Goal: Use online tool/utility: Utilize a website feature to perform a specific function

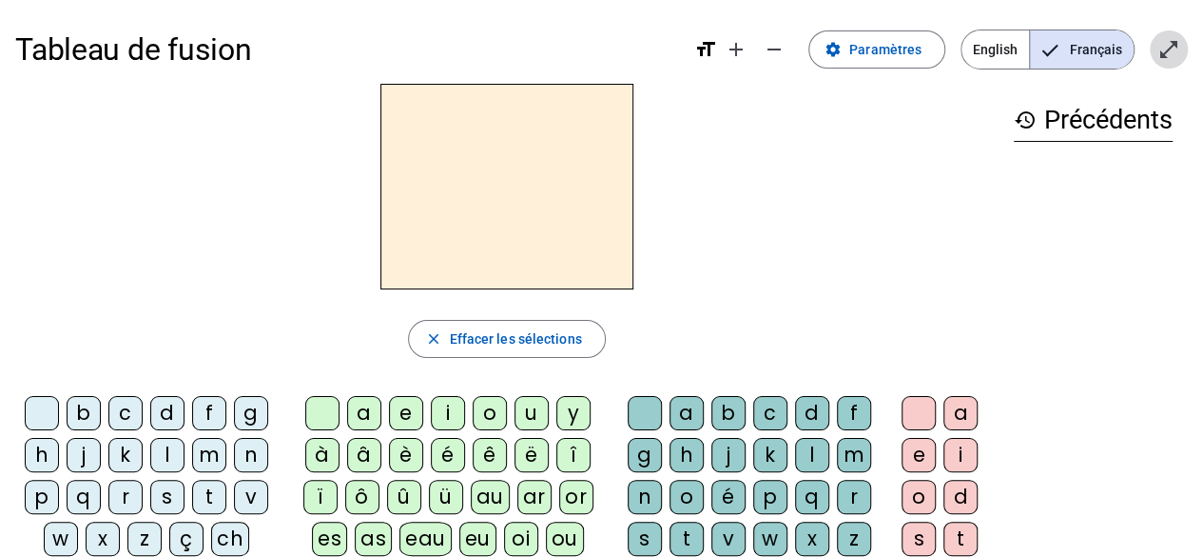
click at [1165, 64] on span "Entrer en plein écran" at bounding box center [1169, 50] width 46 height 46
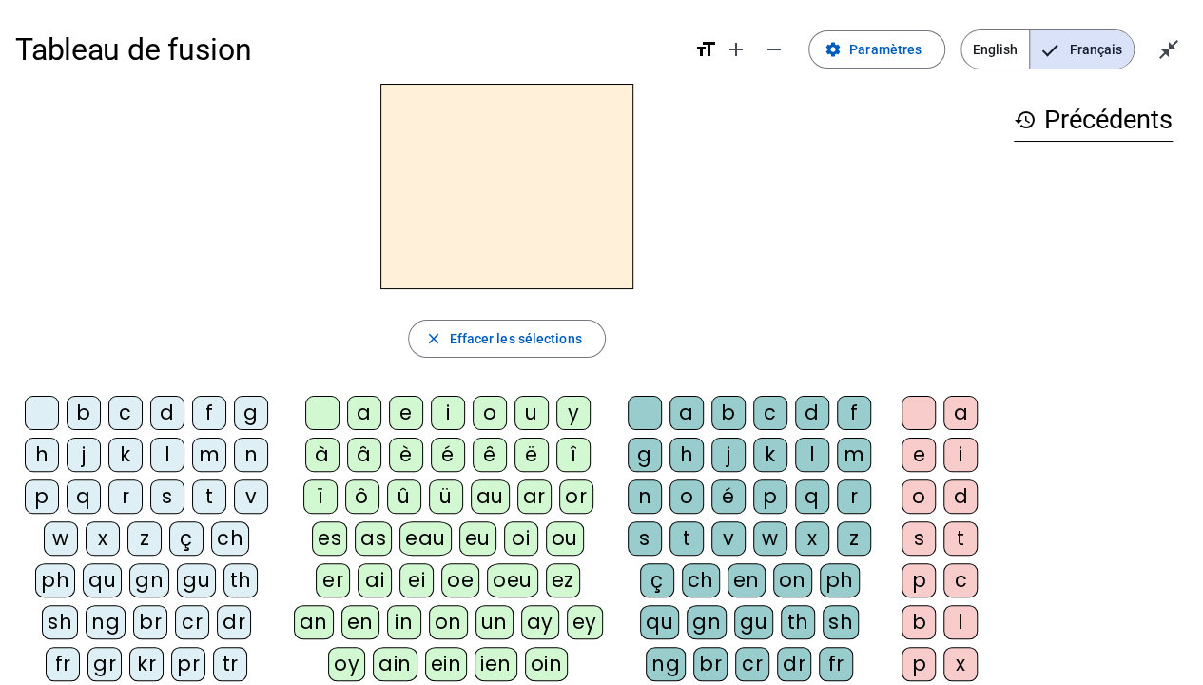
click at [249, 499] on div "v" at bounding box center [251, 496] width 34 height 34
click at [411, 405] on div "e" at bounding box center [406, 413] width 34 height 34
click at [845, 498] on div "r" at bounding box center [854, 496] width 34 height 34
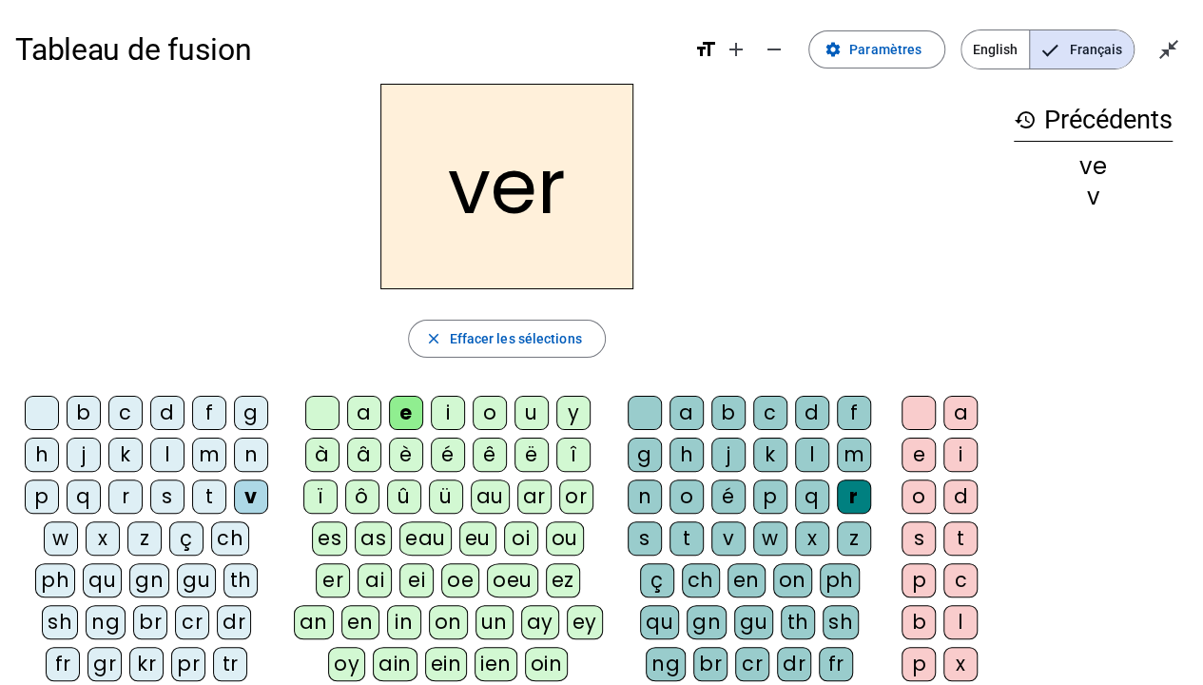
click at [210, 405] on div "f" at bounding box center [209, 413] width 34 height 34
click at [52, 498] on div "p" at bounding box center [42, 496] width 34 height 34
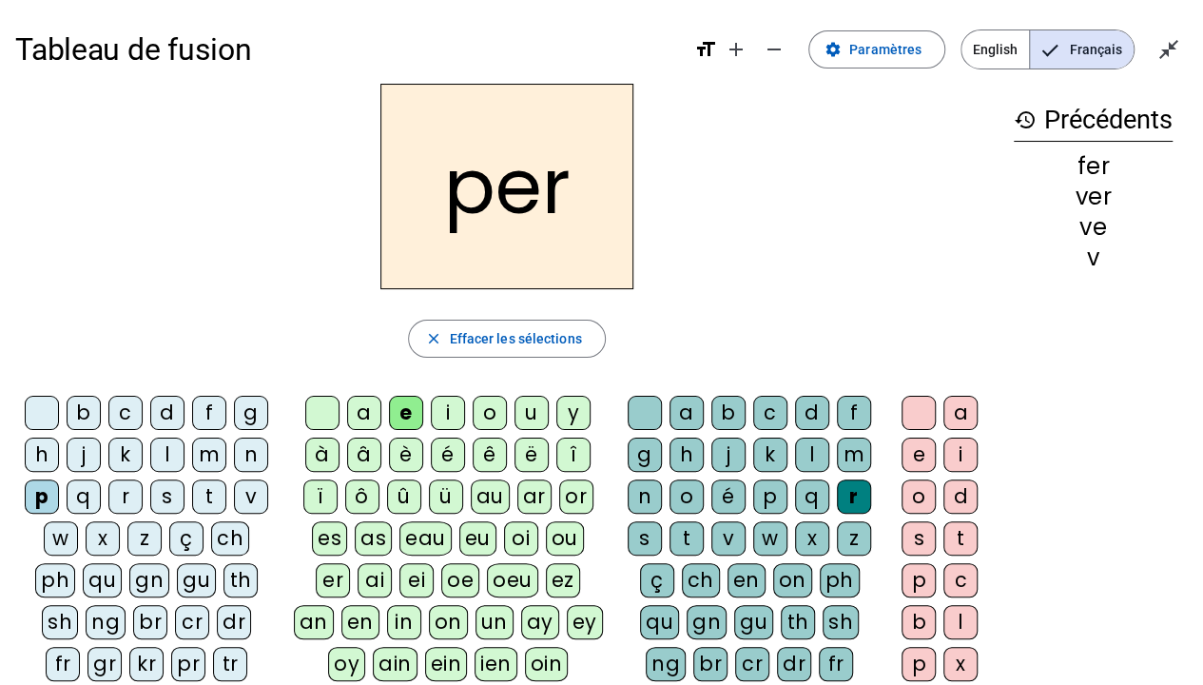
click at [207, 487] on div "t" at bounding box center [209, 496] width 34 height 34
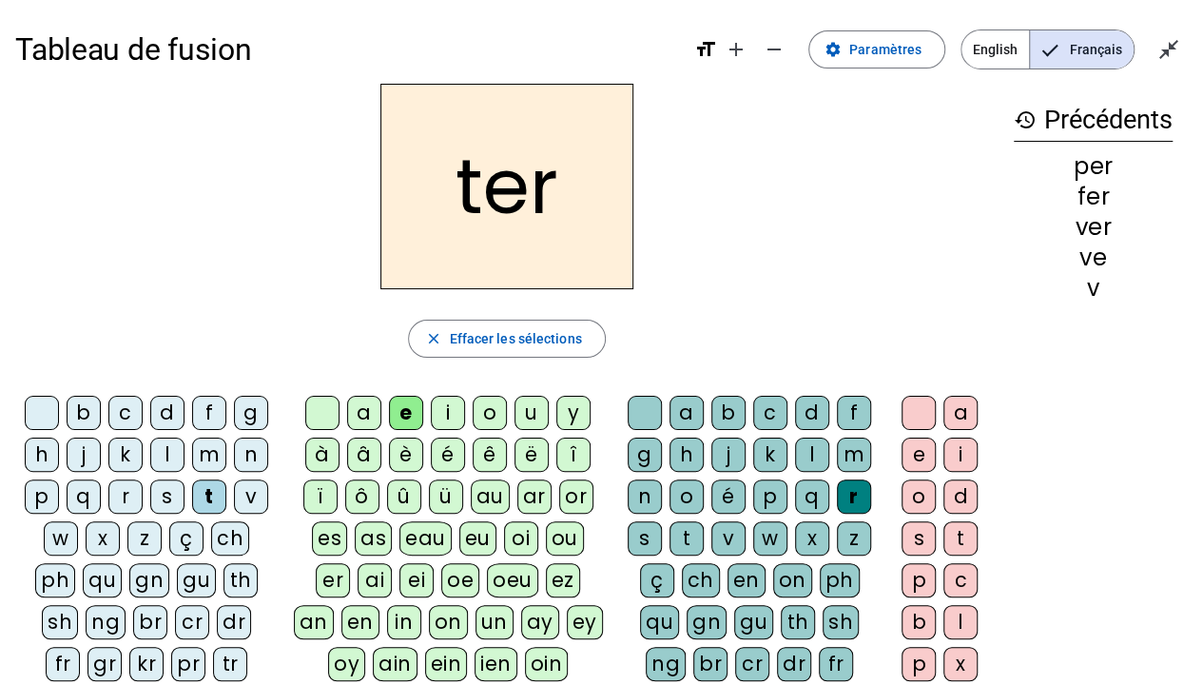
click at [203, 451] on div "m" at bounding box center [209, 455] width 34 height 34
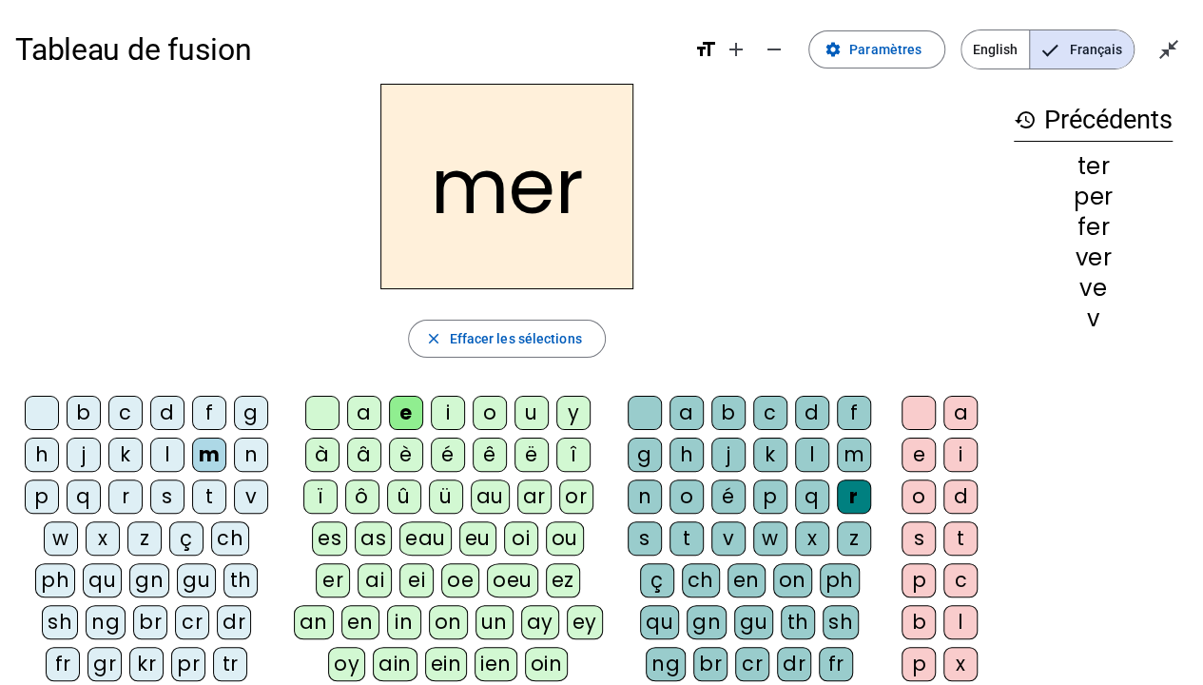
click at [641, 406] on div at bounding box center [645, 413] width 34 height 34
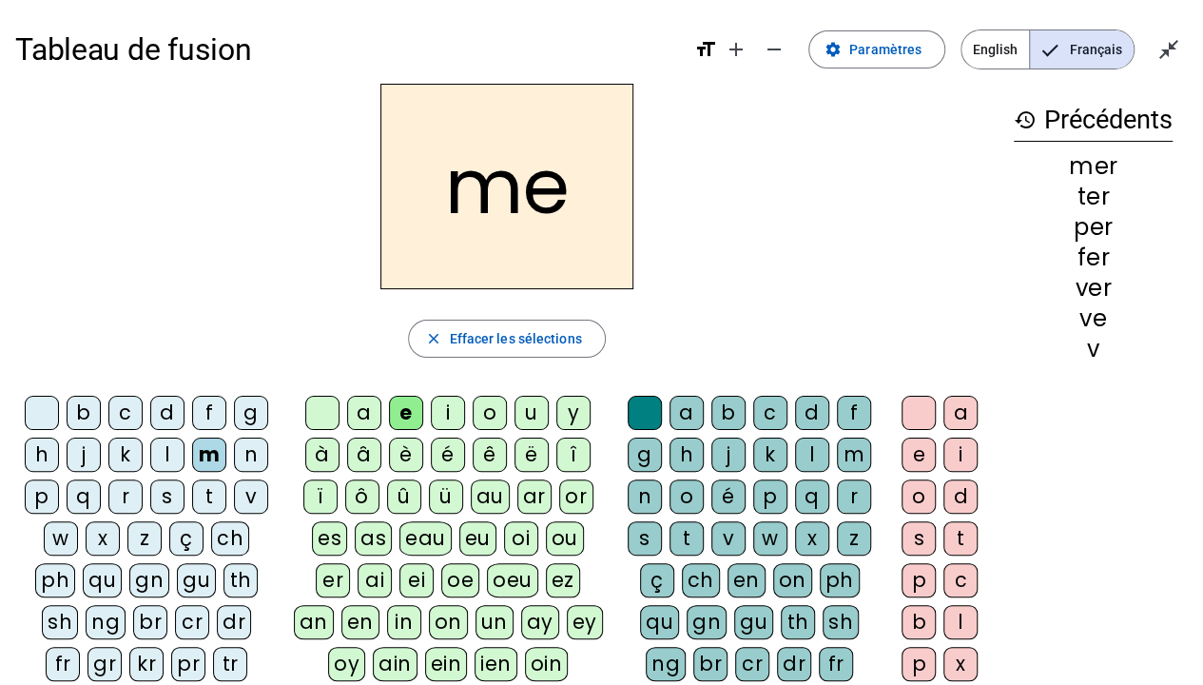
click at [204, 496] on div "t" at bounding box center [209, 496] width 34 height 34
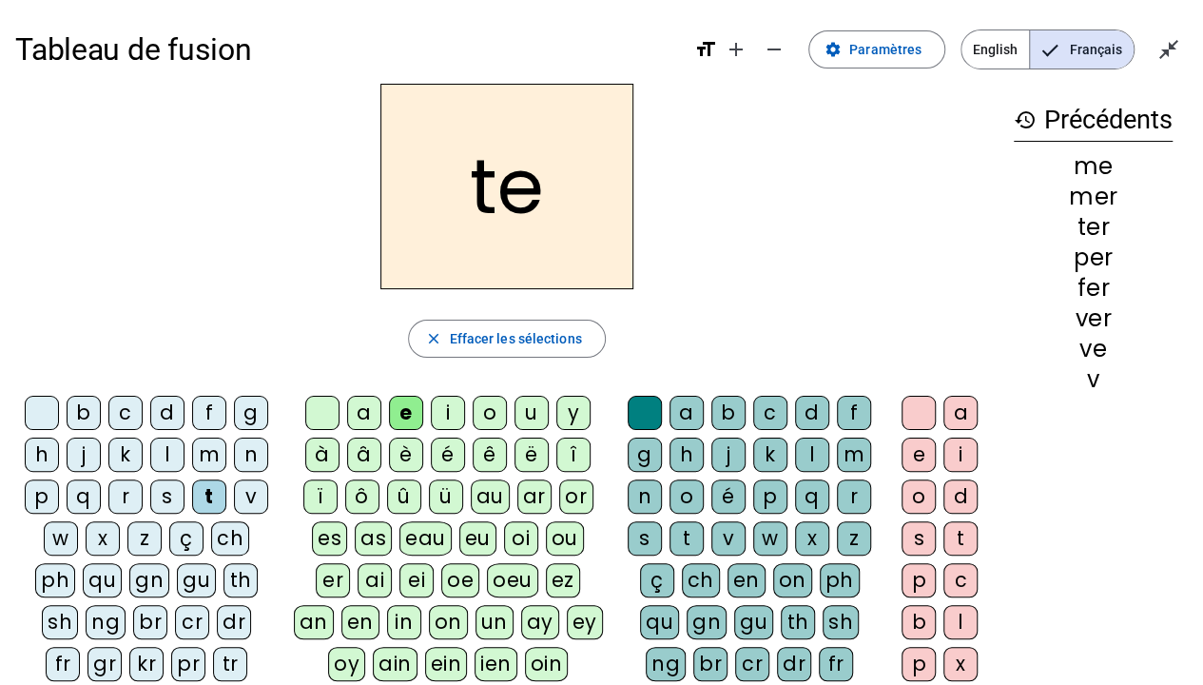
click at [152, 285] on div "te" at bounding box center [507, 186] width 984 height 205
click at [803, 450] on div "l" at bounding box center [812, 455] width 34 height 34
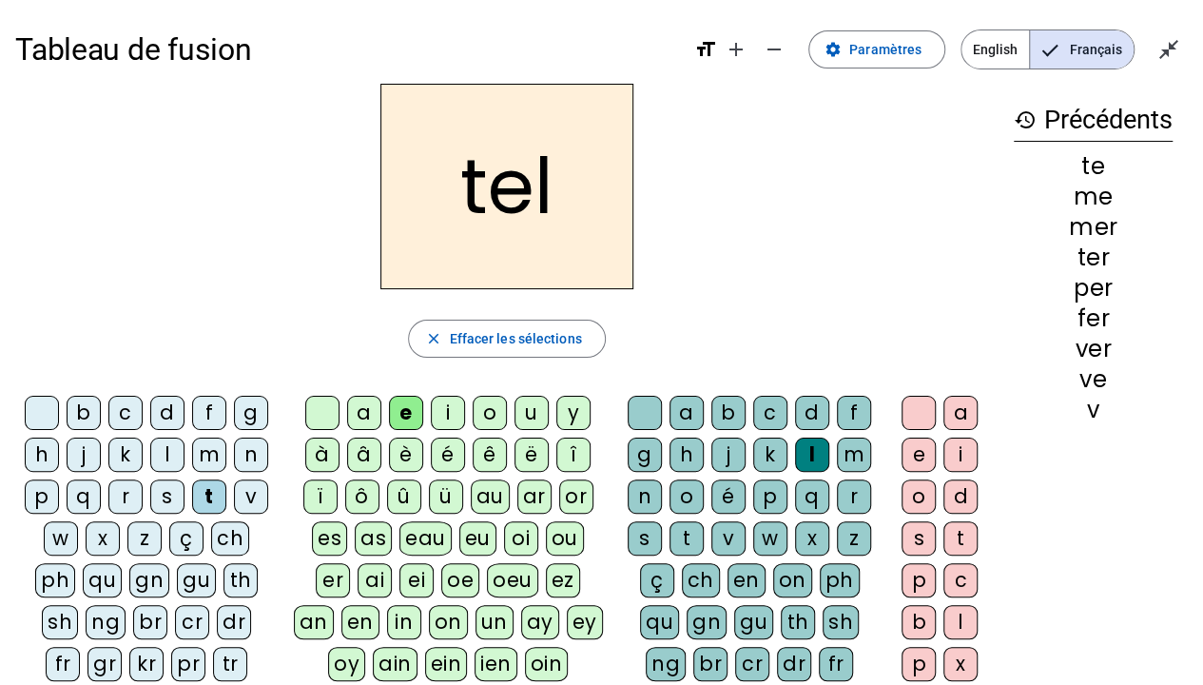
click at [162, 498] on div "s" at bounding box center [167, 496] width 34 height 34
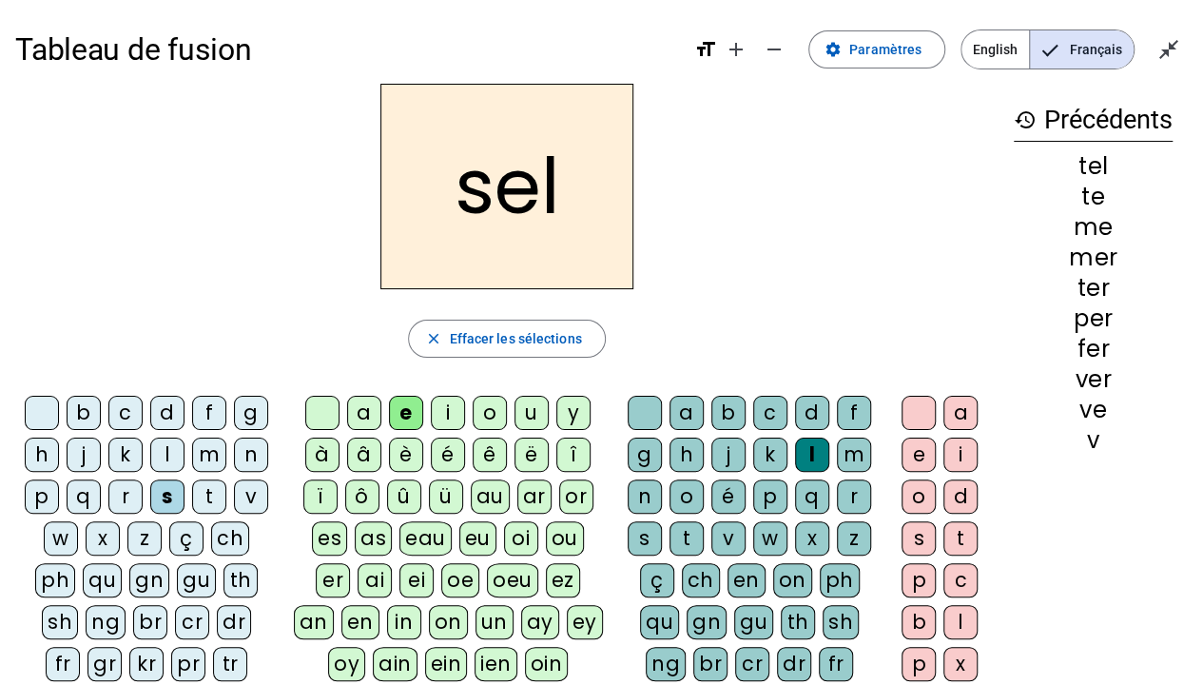
click at [755, 410] on div "c" at bounding box center [770, 413] width 34 height 34
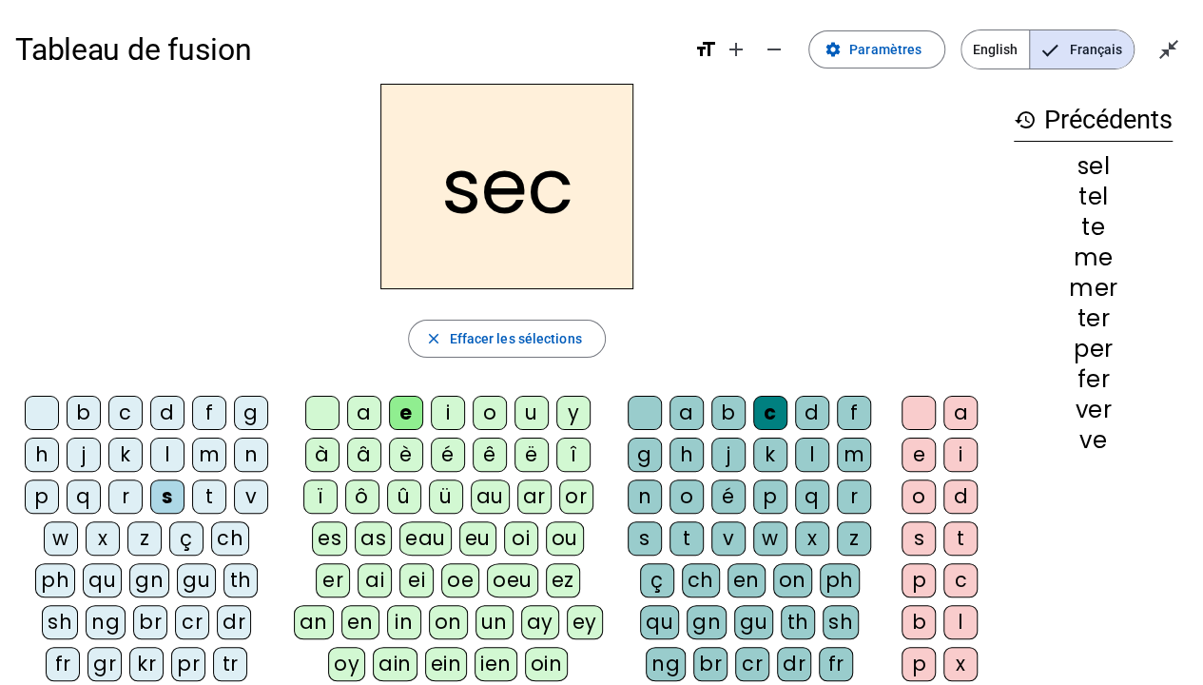
click at [68, 408] on div "b" at bounding box center [84, 413] width 34 height 34
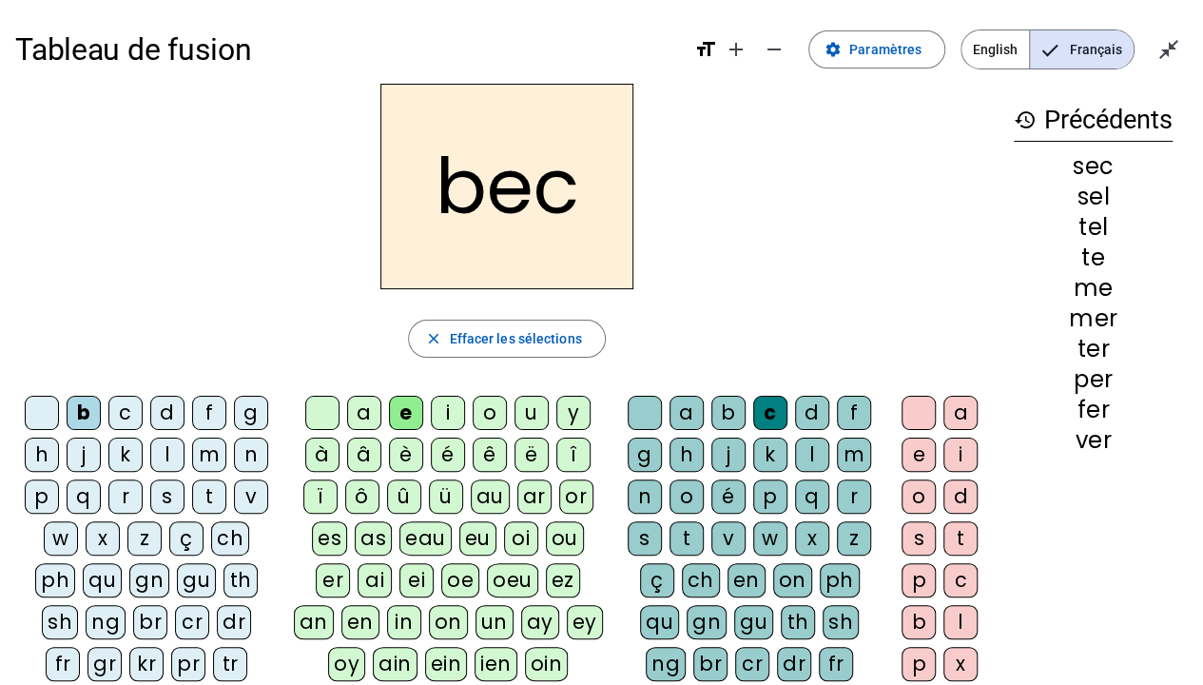
click at [365, 415] on div "a" at bounding box center [364, 413] width 34 height 34
